Goal: Navigation & Orientation: Find specific page/section

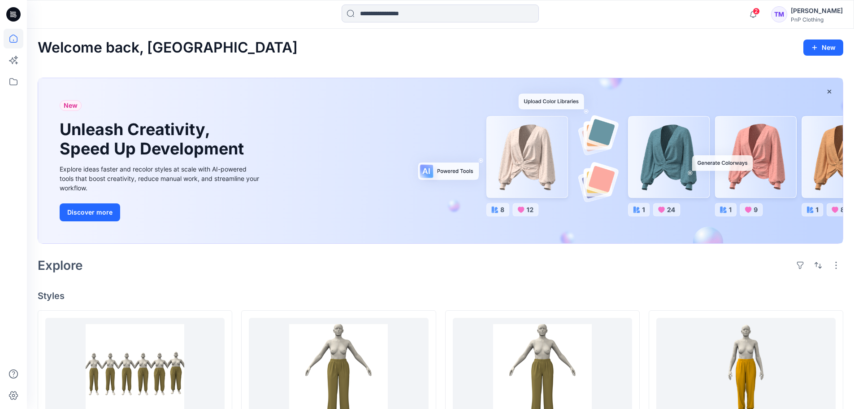
click at [812, 11] on div "[PERSON_NAME]" at bounding box center [817, 10] width 52 height 11
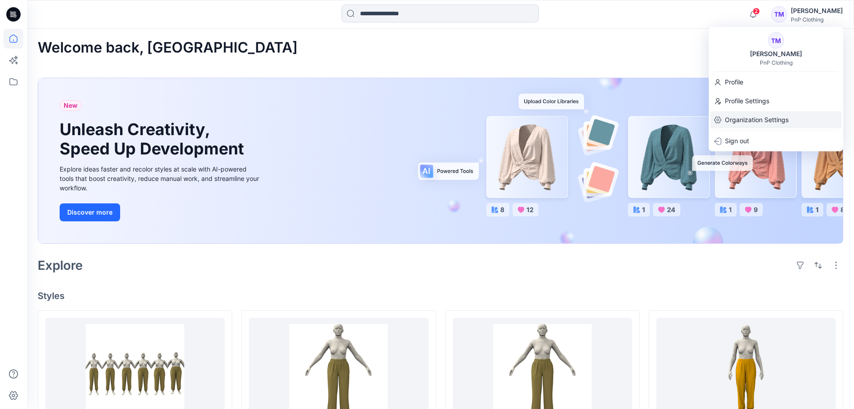
click at [763, 117] on p "Organization Settings" at bounding box center [757, 119] width 64 height 17
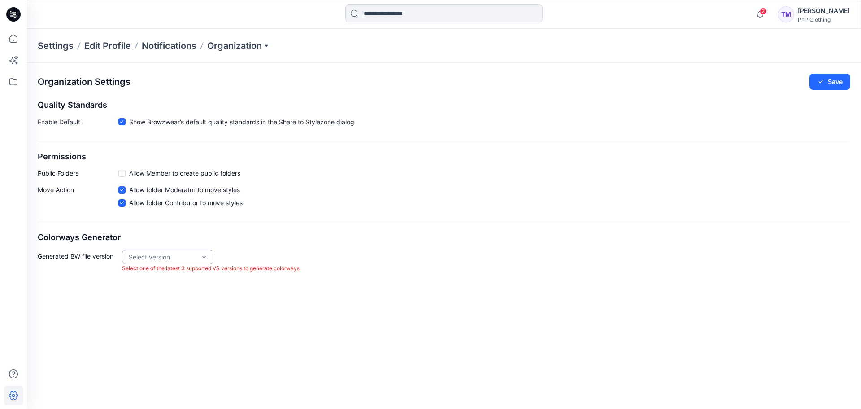
click at [210, 257] on div "Select version" at bounding box center [167, 256] width 91 height 14
click at [315, 226] on div "Organization Settings Save Quality Standards Enable Default Show Browzwear’s de…" at bounding box center [444, 173] width 834 height 221
click at [261, 47] on p "Organization" at bounding box center [238, 45] width 63 height 13
click at [269, 48] on p "Organization" at bounding box center [238, 45] width 63 height 13
click at [261, 55] on div "Settings Edit Profile Notifications Organization" at bounding box center [444, 46] width 834 height 34
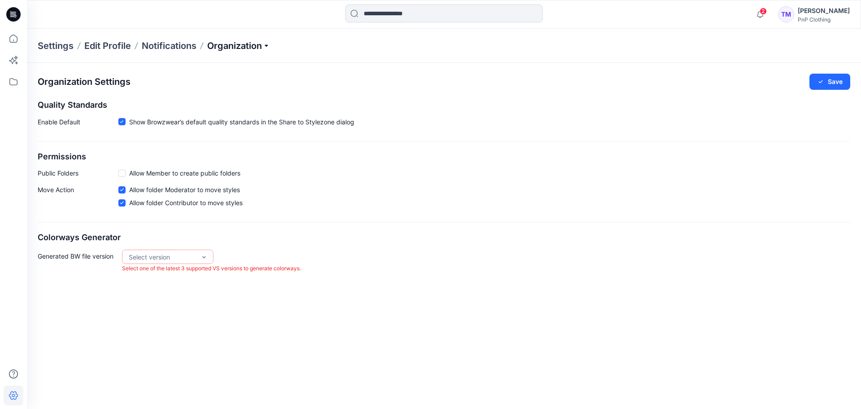
click at [263, 41] on p "Organization" at bounding box center [238, 45] width 63 height 13
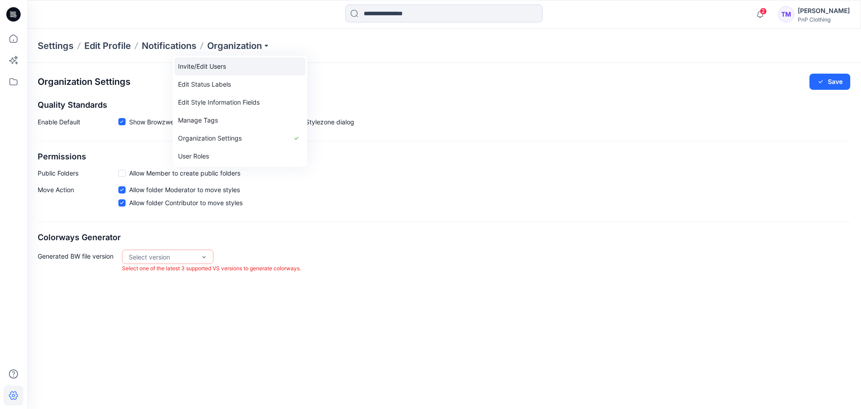
click at [204, 66] on link "Invite/Edit Users" at bounding box center [239, 66] width 131 height 18
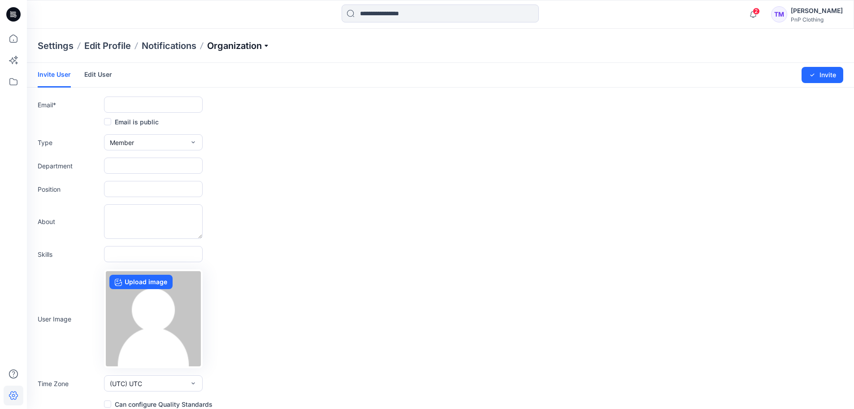
click at [270, 47] on p "Organization" at bounding box center [238, 45] width 63 height 13
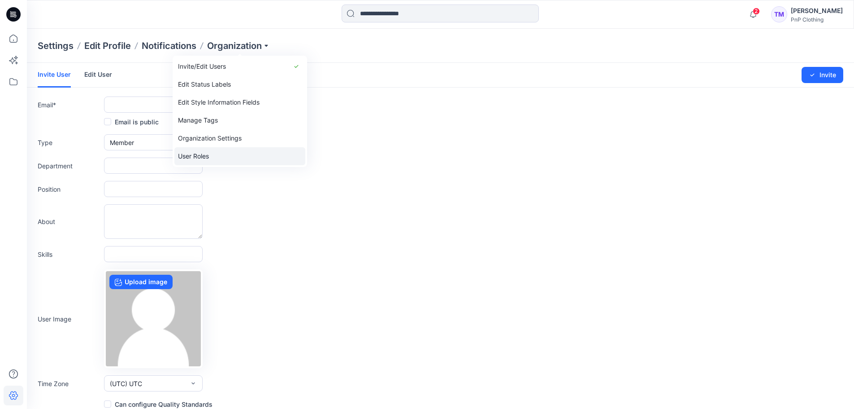
click at [204, 158] on link "User Roles" at bounding box center [239, 156] width 131 height 18
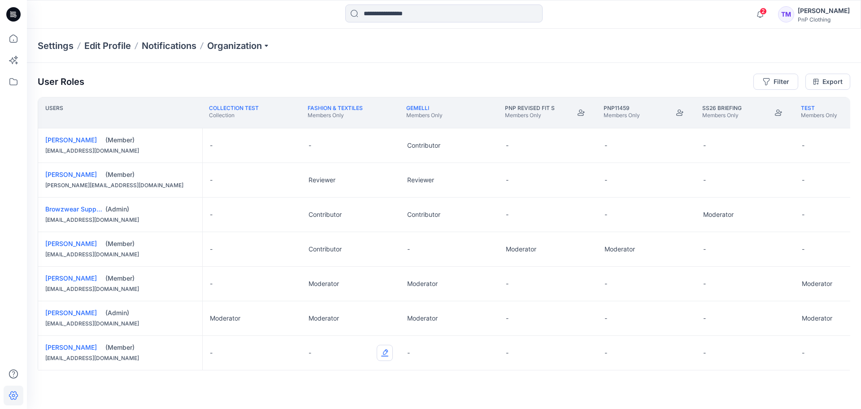
click at [386, 351] on button "Edit Role" at bounding box center [385, 352] width 16 height 16
click at [319, 331] on button "Moderator" at bounding box center [342, 331] width 97 height 16
click at [407, 353] on div "-" at bounding box center [449, 352] width 99 height 34
click at [332, 354] on p "Moderator" at bounding box center [324, 352] width 30 height 9
click at [386, 350] on button "Edit Role" at bounding box center [385, 352] width 16 height 16
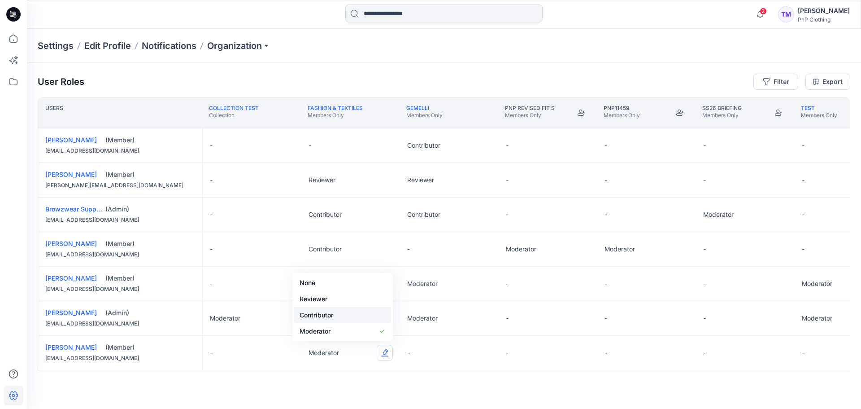
click at [312, 316] on button "Contributor" at bounding box center [342, 315] width 97 height 16
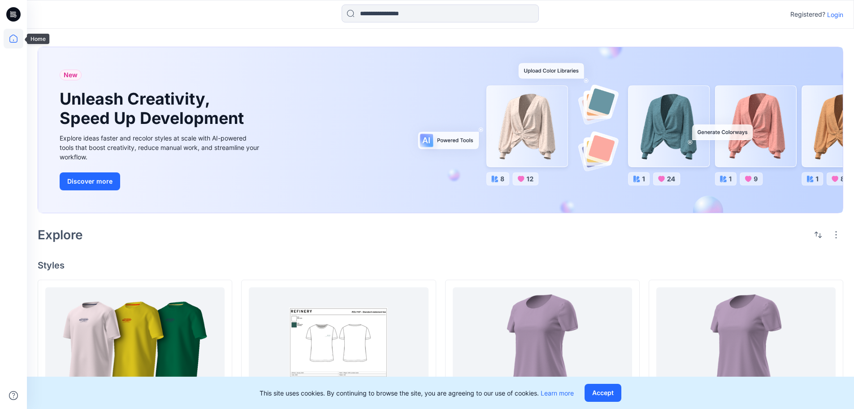
click at [17, 39] on icon at bounding box center [13, 39] width 8 height 8
click at [14, 41] on icon at bounding box center [14, 39] width 20 height 20
click at [13, 39] on icon at bounding box center [14, 39] width 20 height 20
click at [838, 16] on p "Login" at bounding box center [835, 14] width 16 height 9
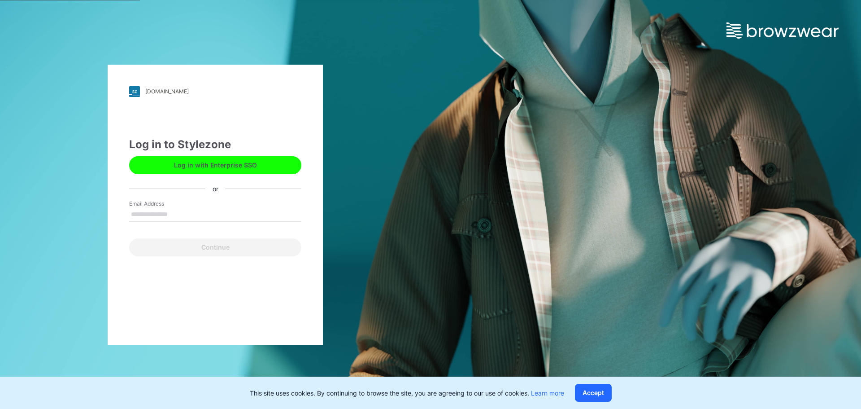
click at [149, 215] on input "Email Address" at bounding box center [215, 214] width 172 height 13
type input "**********"
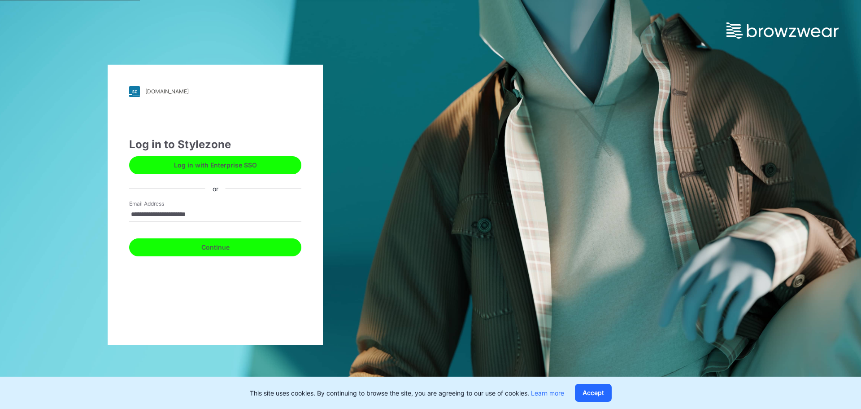
click at [207, 246] on button "Continue" at bounding box center [215, 247] width 172 height 18
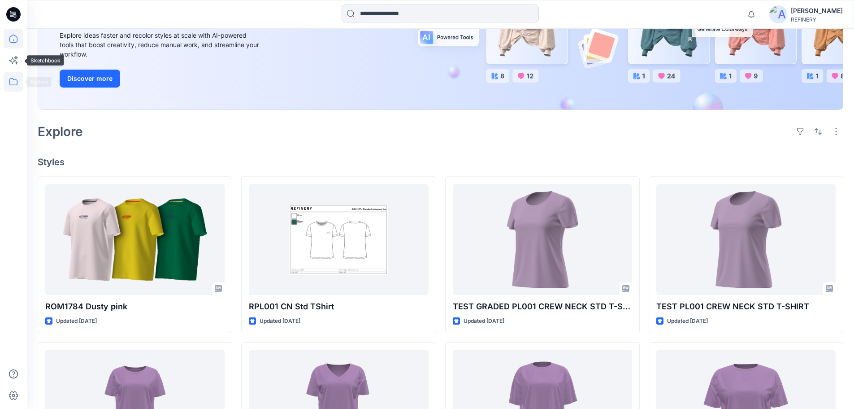
scroll to position [134, 0]
click at [11, 83] on icon at bounding box center [14, 82] width 20 height 20
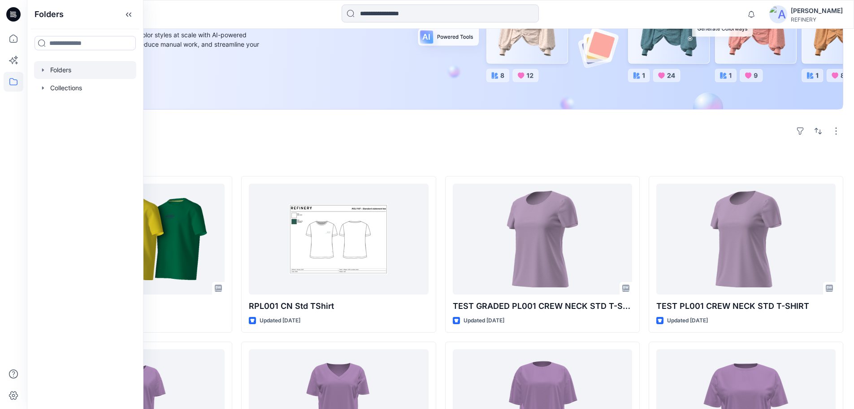
click at [55, 67] on div at bounding box center [85, 70] width 102 height 18
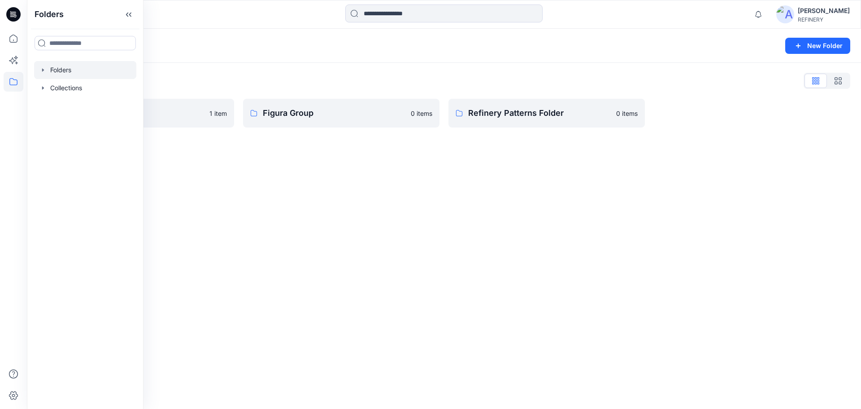
click at [436, 228] on div "Folders New Folder Folders List Colourways Test 1 item Figura Group 0 items Ref…" at bounding box center [444, 219] width 834 height 380
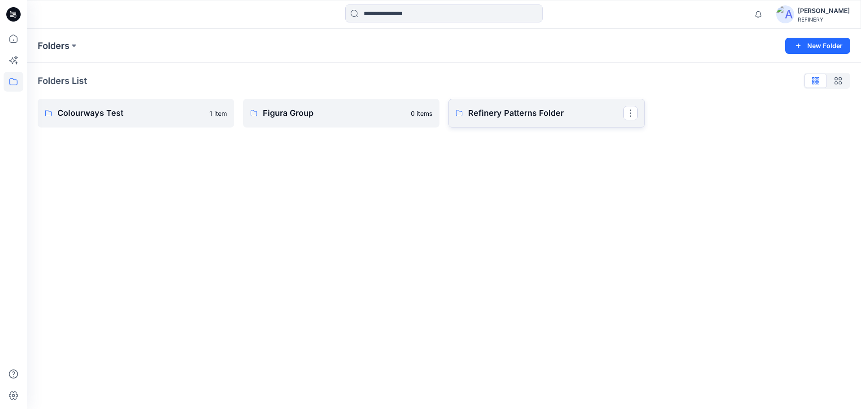
click at [497, 117] on p "Refinery Patterns Folder" at bounding box center [545, 113] width 155 height 13
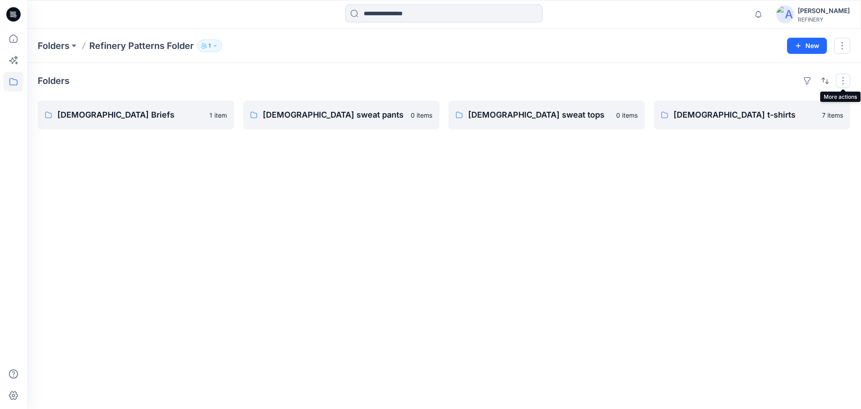
click at [845, 83] on button "button" at bounding box center [843, 81] width 14 height 14
click at [583, 277] on div "Folders Layout Grid Large Grid Folder View Compact Card Card View Card Info Tag…" at bounding box center [444, 236] width 834 height 346
click at [16, 39] on icon at bounding box center [14, 39] width 20 height 20
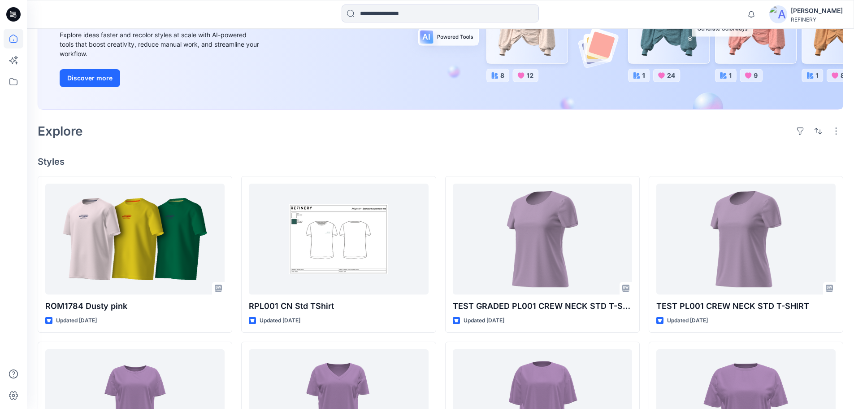
scroll to position [135, 0]
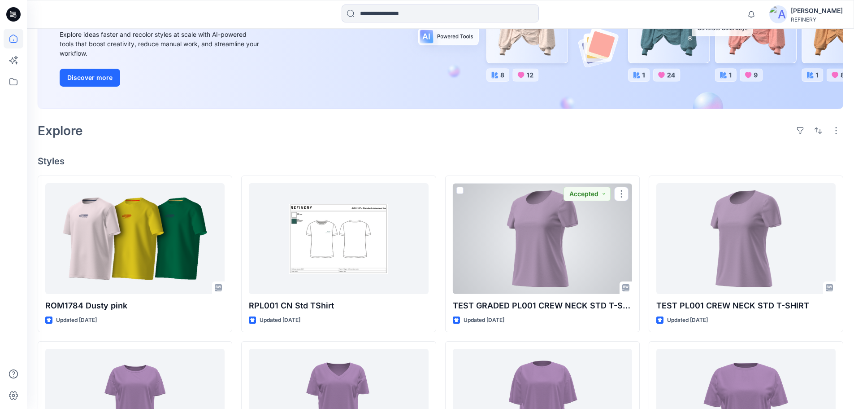
click at [576, 277] on div at bounding box center [542, 238] width 179 height 111
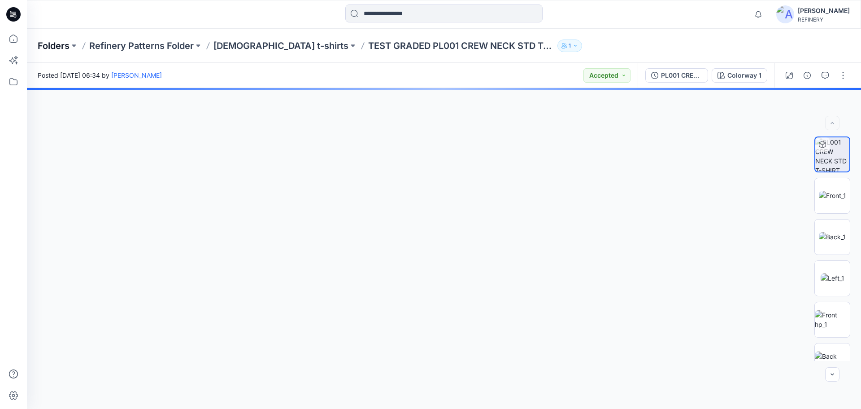
click at [47, 48] on p "Folders" at bounding box center [54, 45] width 32 height 13
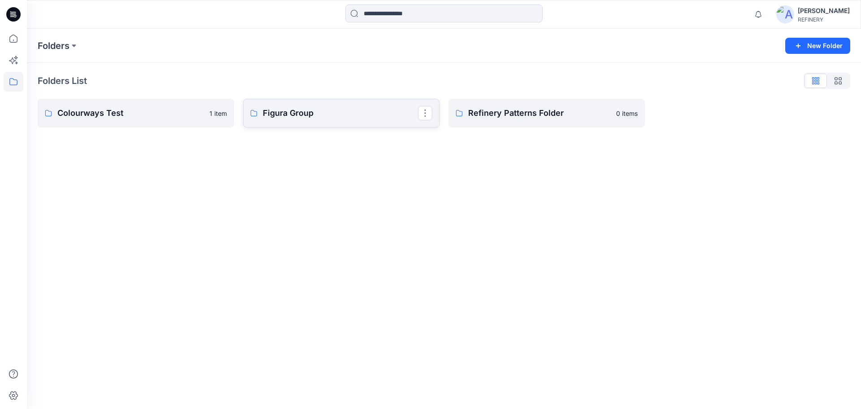
click at [273, 116] on p "Figura Group" at bounding box center [340, 113] width 155 height 13
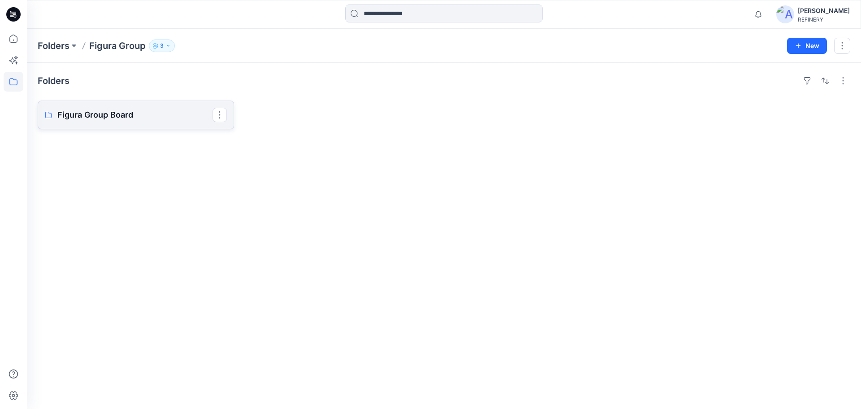
click at [140, 114] on p "Figura Group Board" at bounding box center [134, 115] width 155 height 13
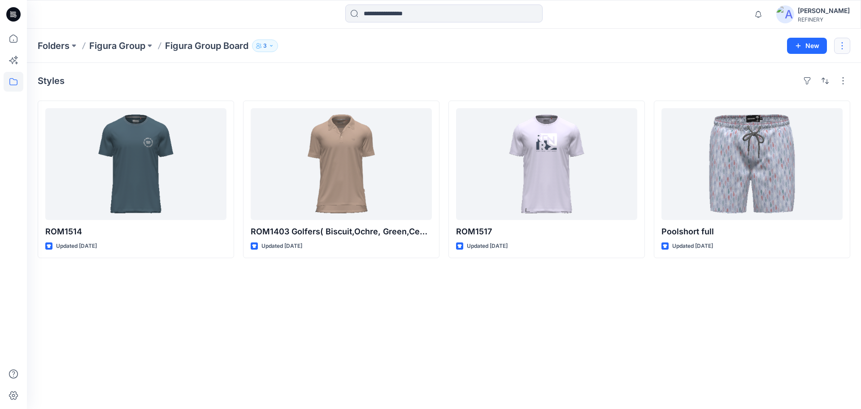
click at [842, 46] on button "button" at bounding box center [842, 46] width 16 height 16
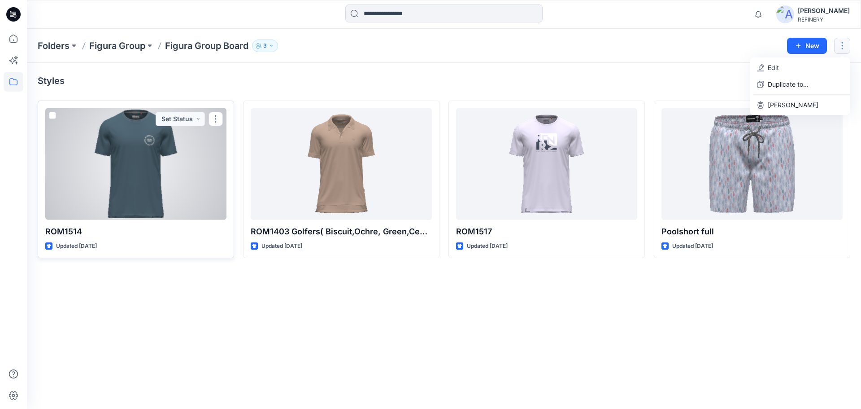
click at [54, 116] on span at bounding box center [52, 115] width 7 height 7
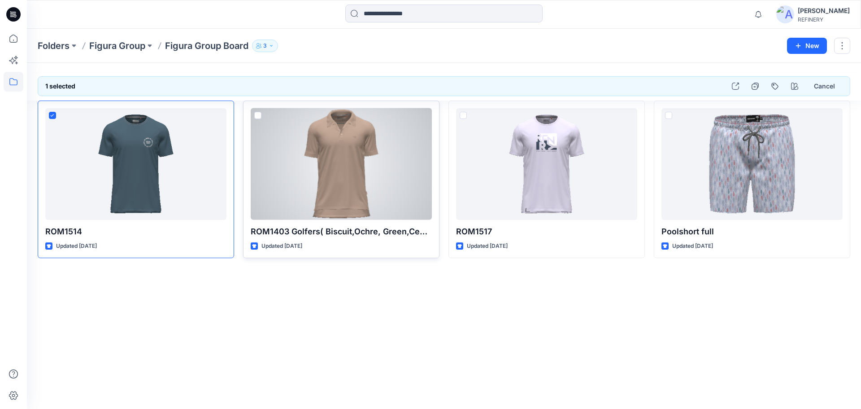
click at [256, 116] on span at bounding box center [257, 115] width 7 height 7
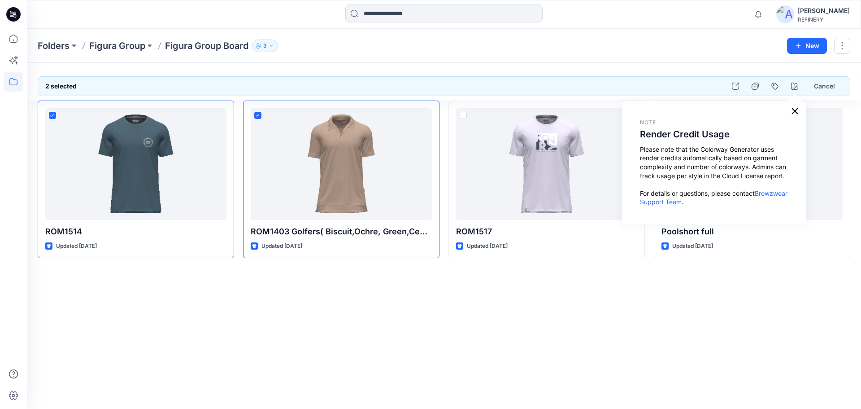
click at [795, 111] on button "×" at bounding box center [795, 111] width 9 height 14
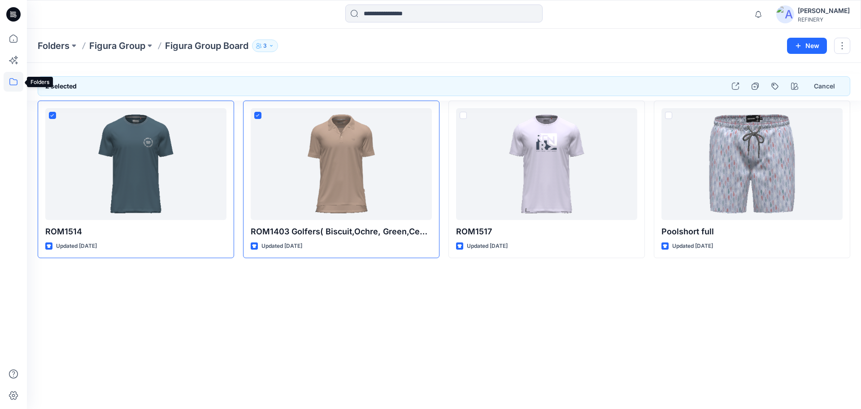
click at [13, 80] on icon at bounding box center [14, 82] width 20 height 20
